Goal: Task Accomplishment & Management: Manage account settings

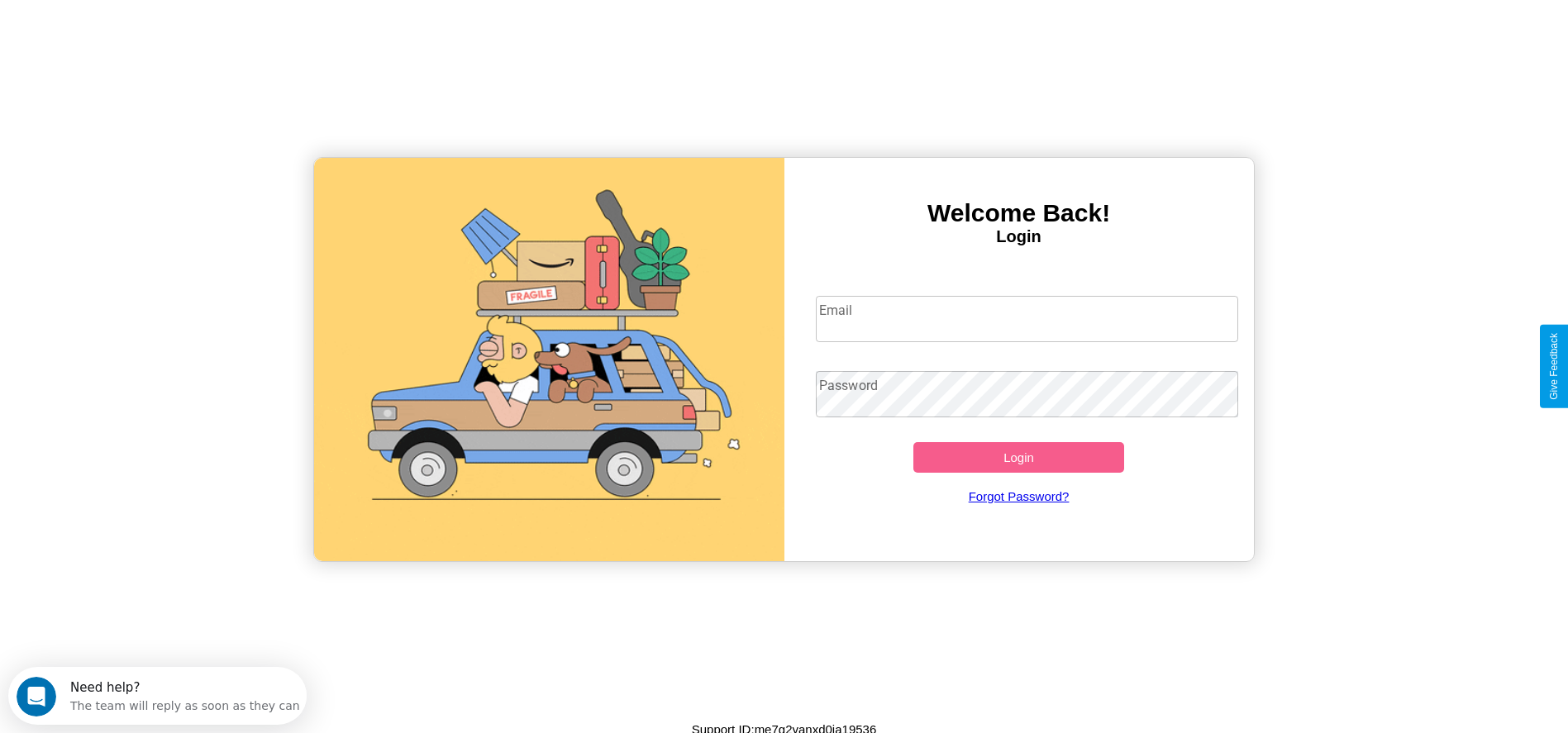
click at [1026, 318] on input "Email" at bounding box center [1026, 319] width 422 height 47
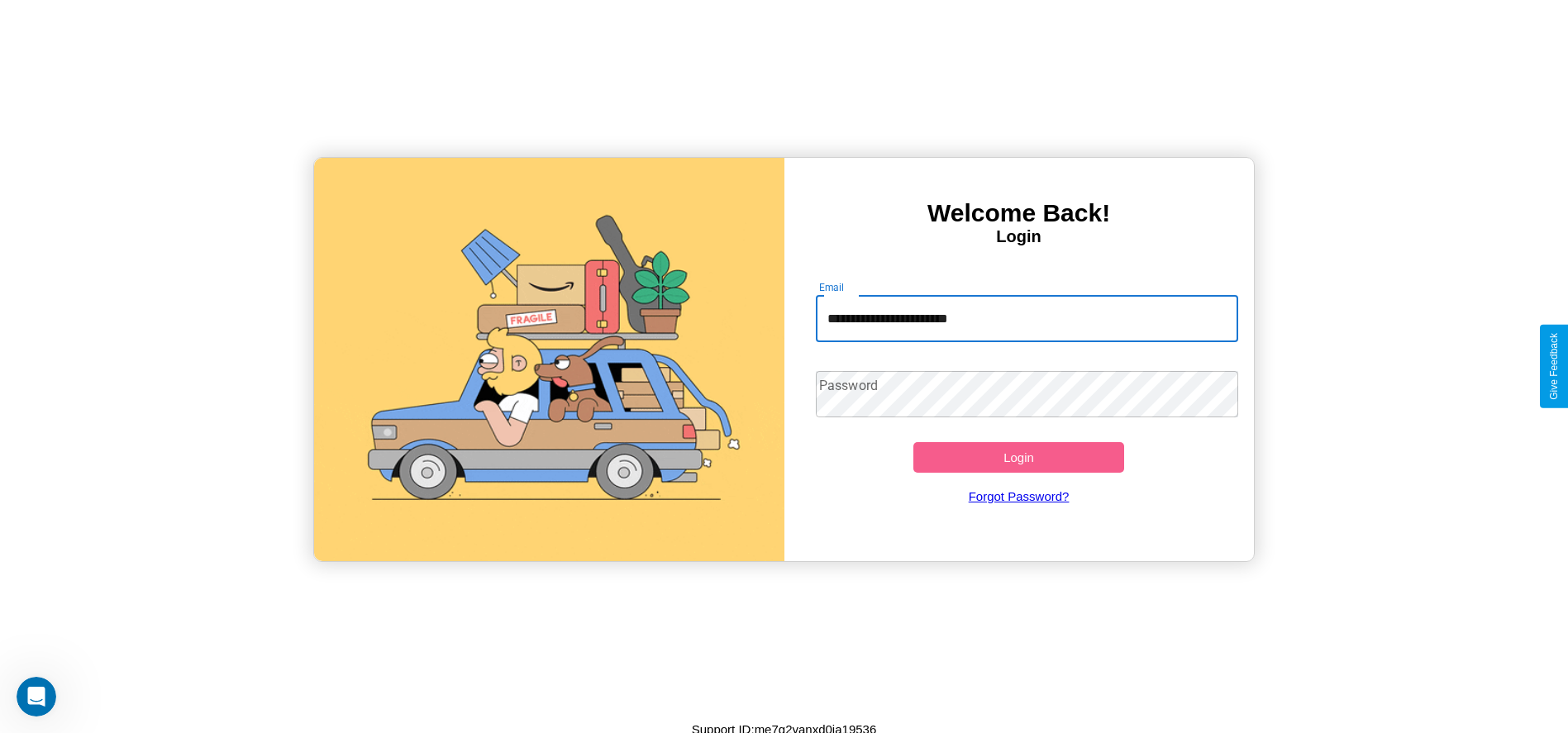
type input "**********"
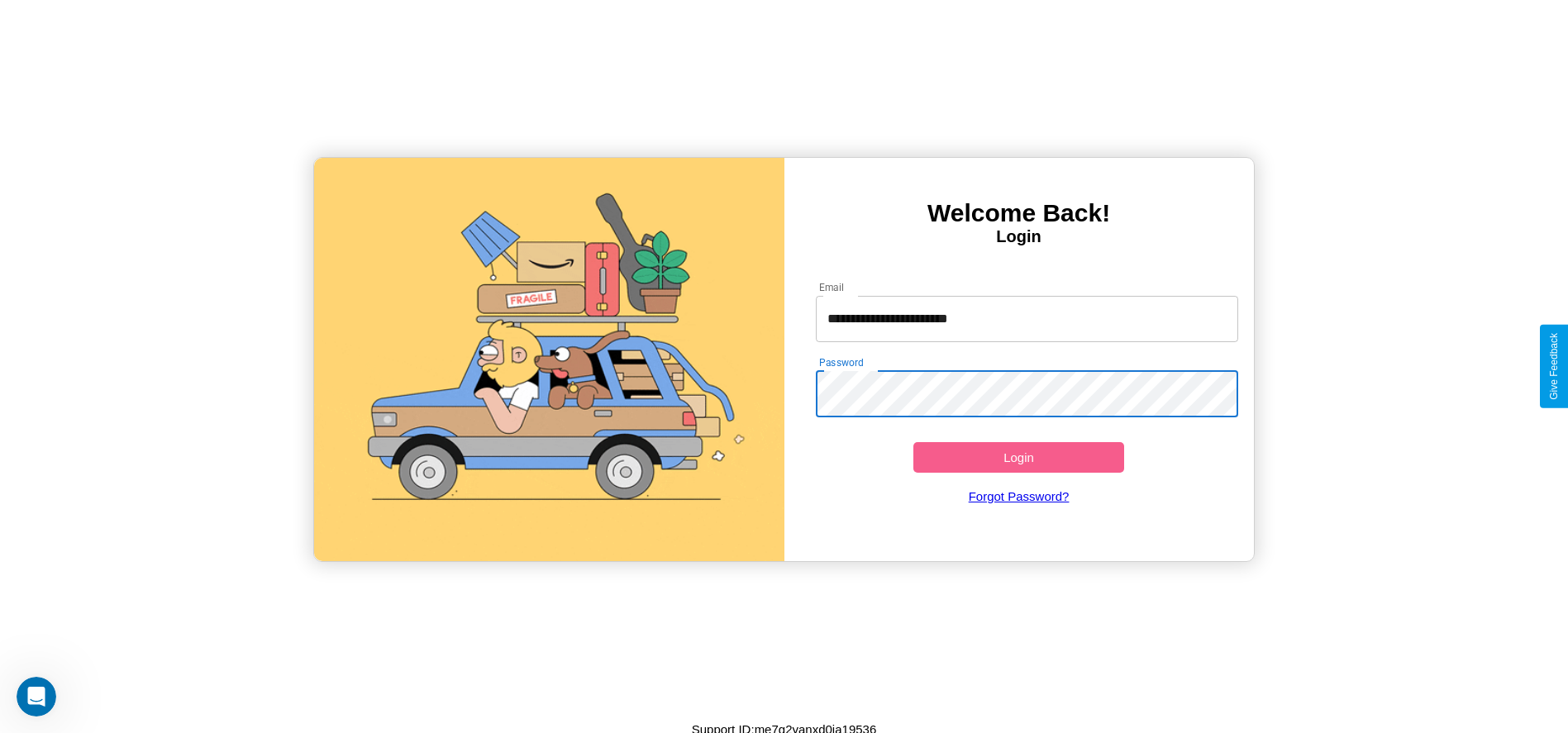
click at [1018, 457] on button "Login" at bounding box center [1019, 457] width 212 height 31
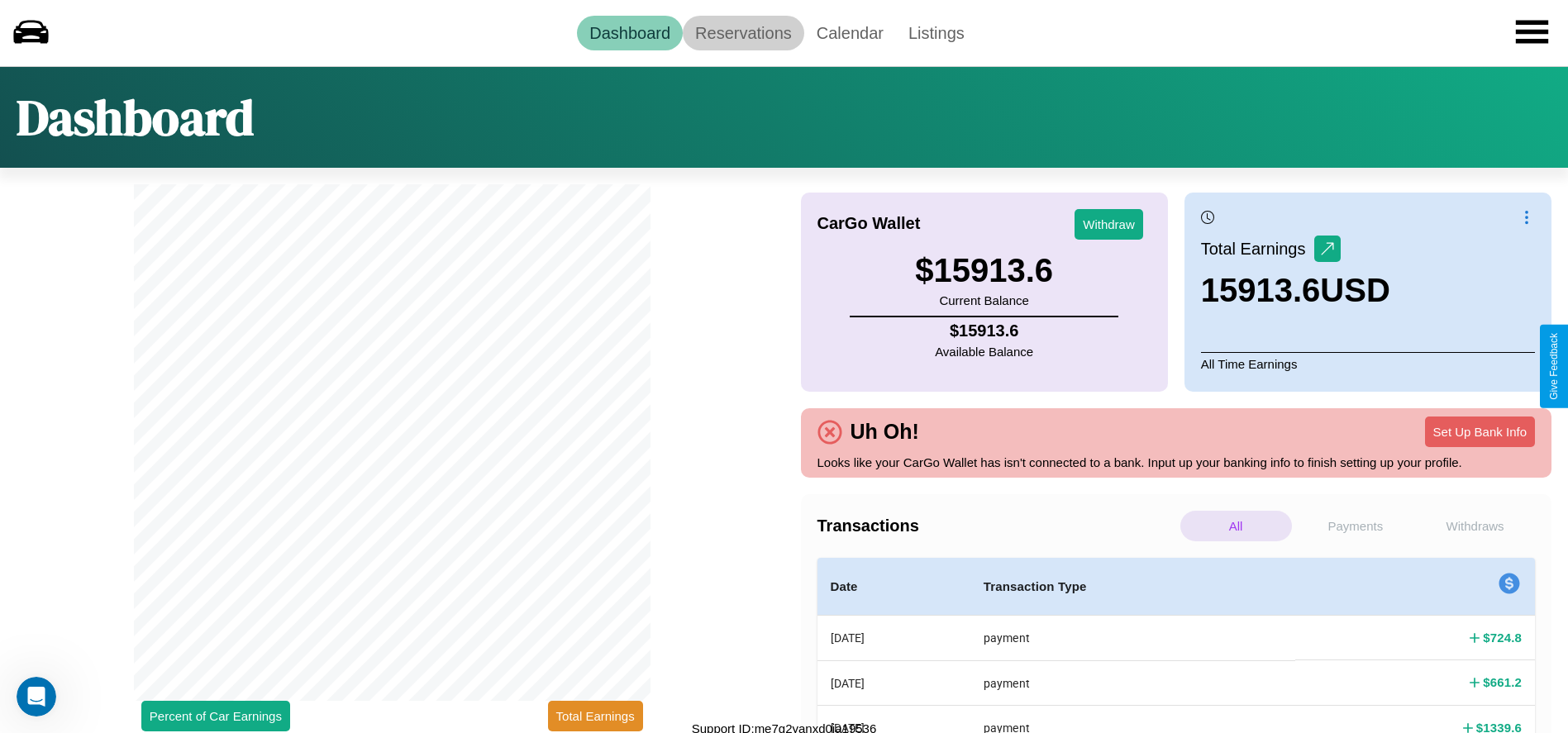
click at [743, 33] on link "Reservations" at bounding box center [743, 33] width 121 height 35
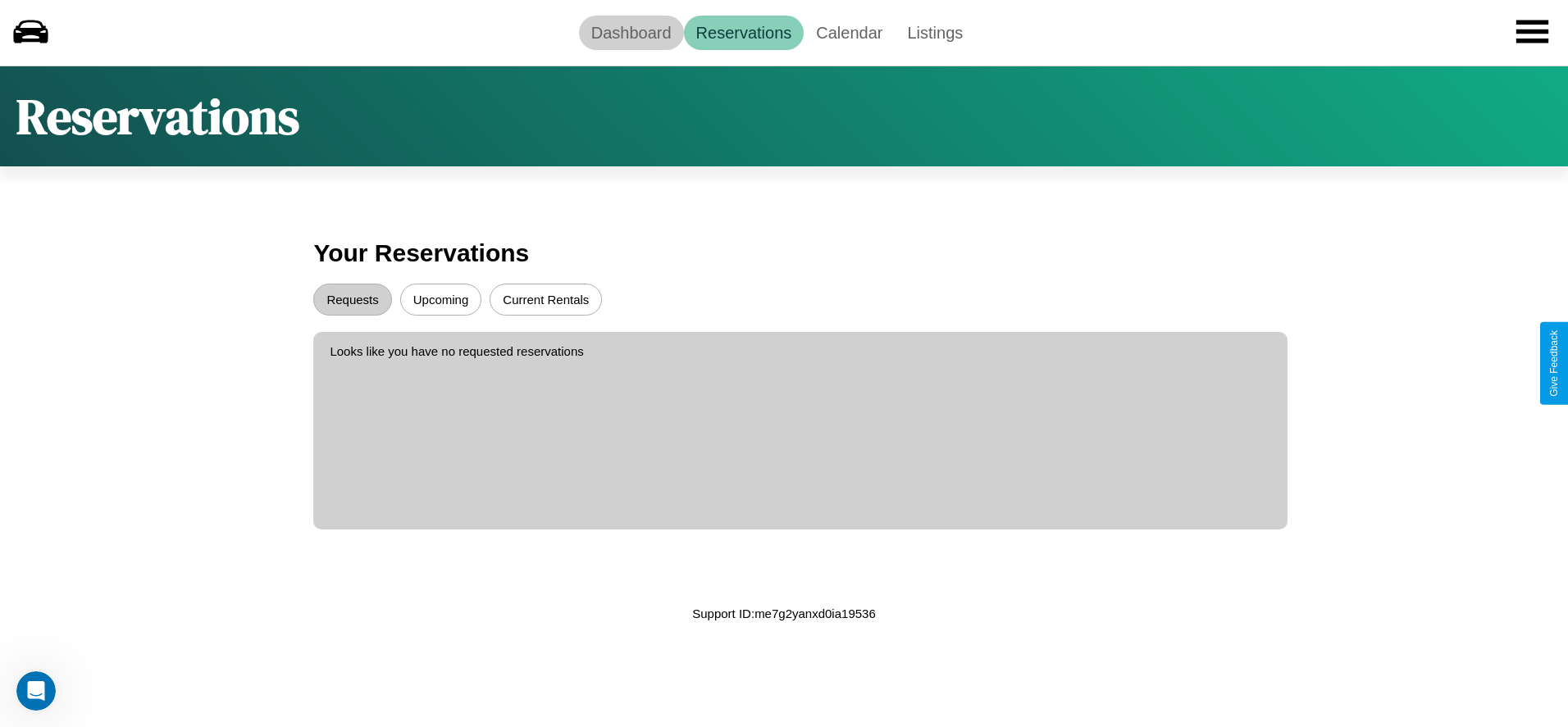
click at [631, 32] on link "Dashboard" at bounding box center [631, 32] width 105 height 34
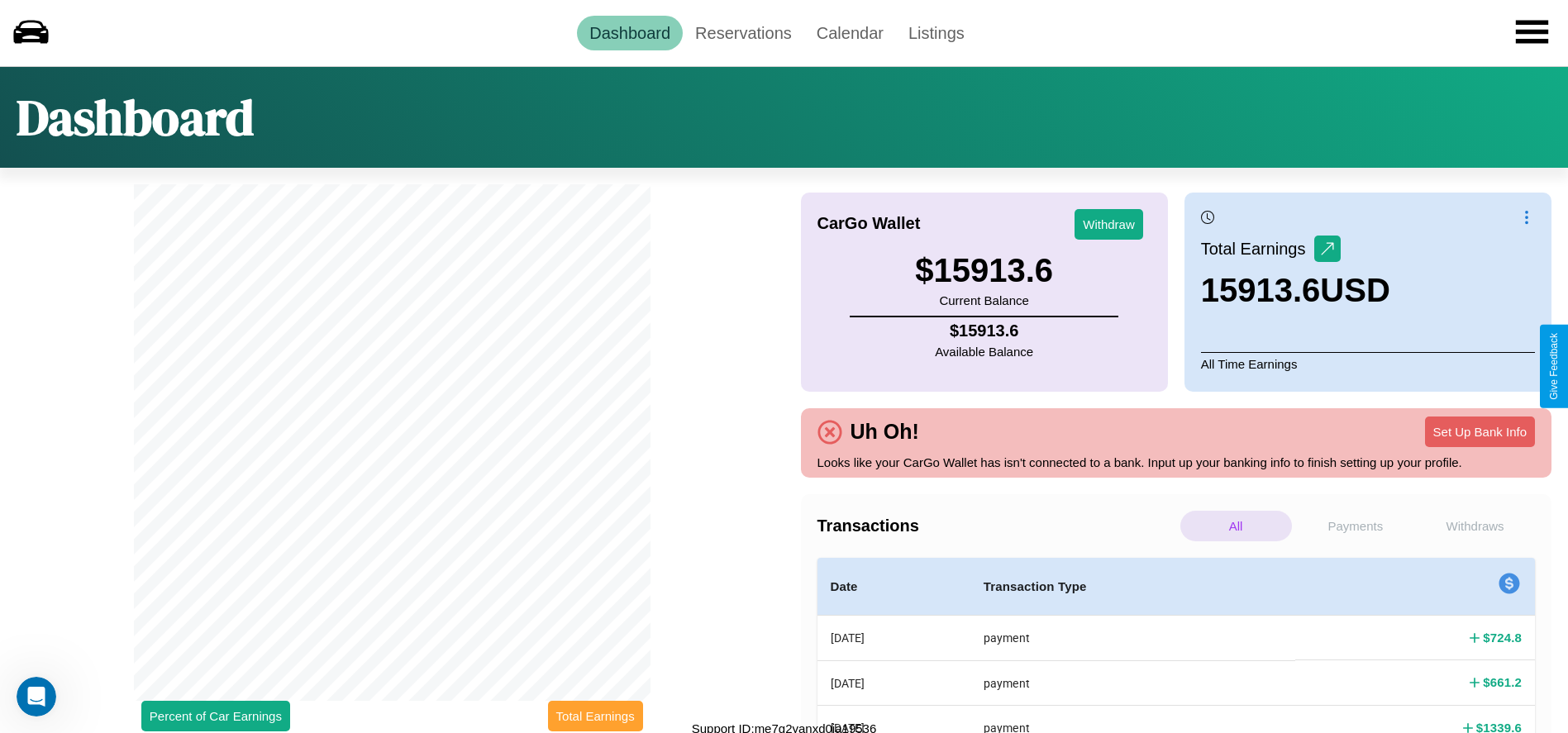
click at [595, 715] on button "Total Earnings" at bounding box center [596, 715] width 95 height 31
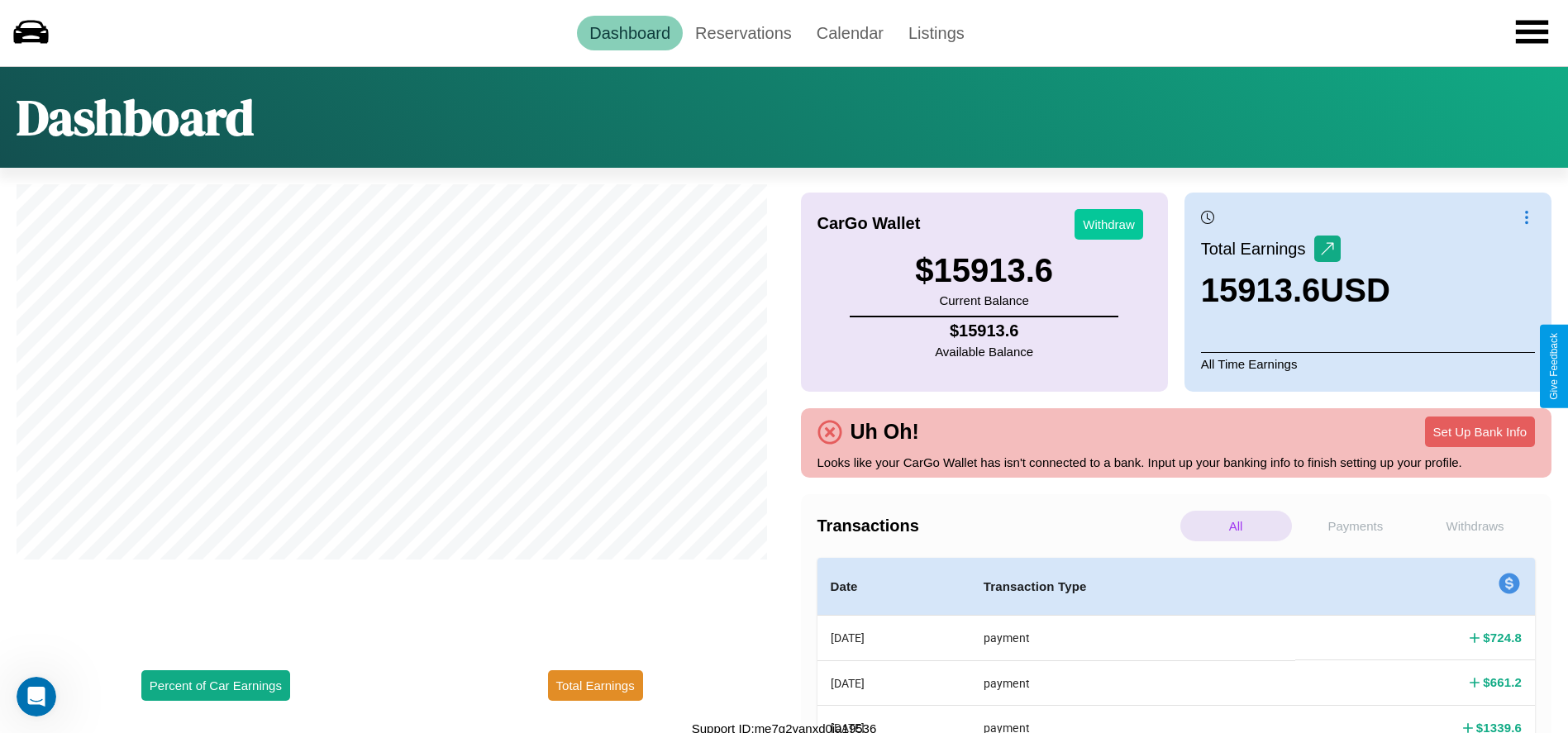
click at [1109, 224] on button "Withdraw" at bounding box center [1108, 224] width 68 height 31
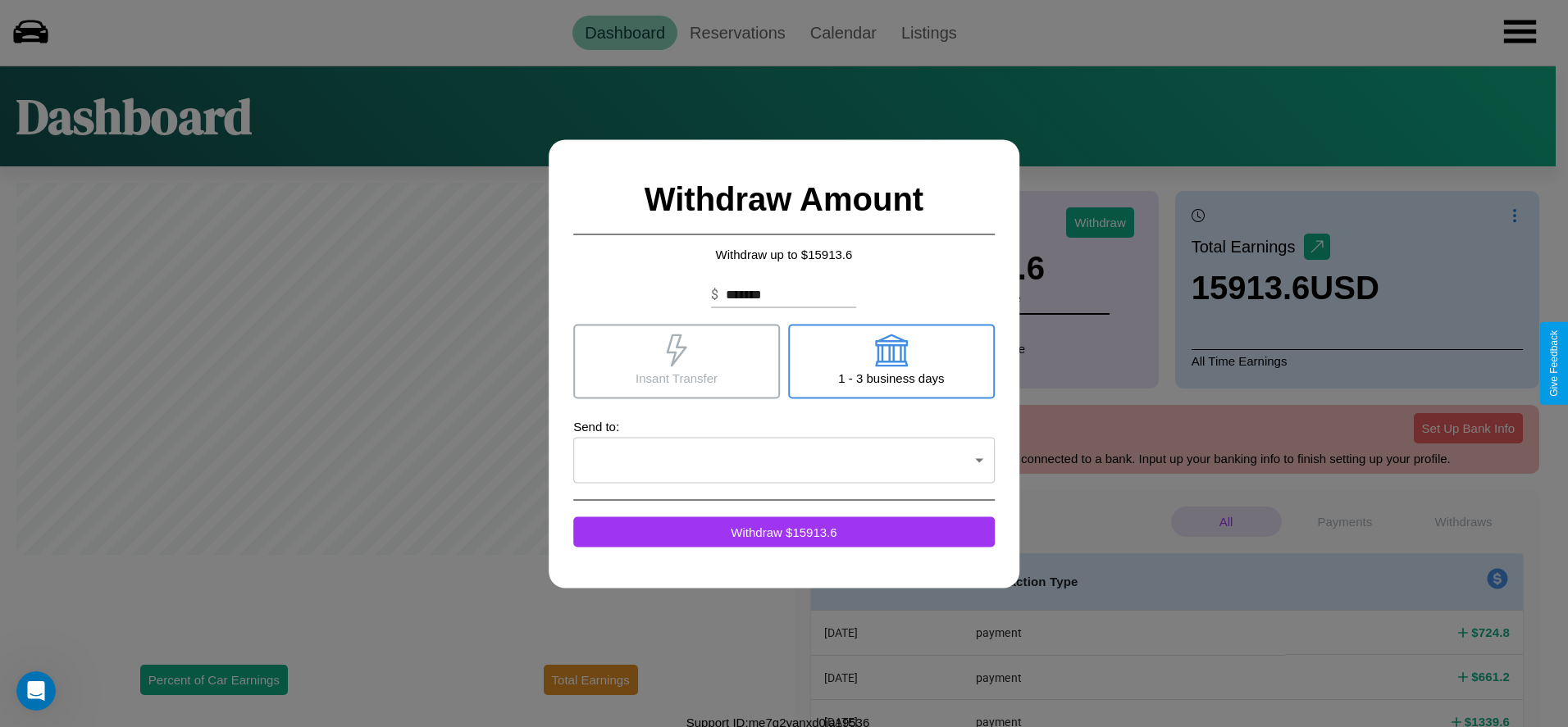
click at [891, 360] on icon at bounding box center [891, 349] width 32 height 32
click at [677, 360] on icon at bounding box center [676, 349] width 32 height 32
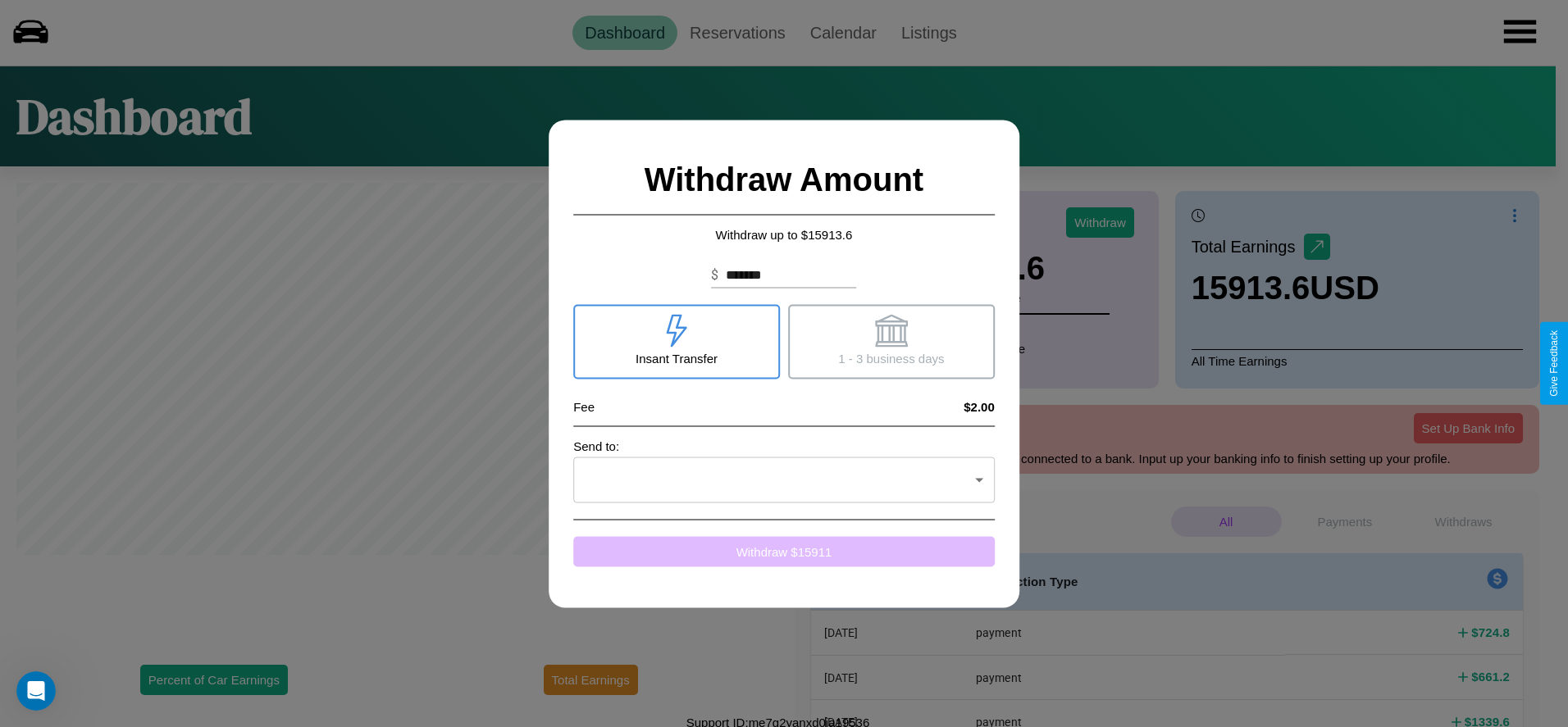
click at [784, 551] on button "Withdraw $ 15911" at bounding box center [784, 551] width 422 height 31
